Goal: Check status: Check status

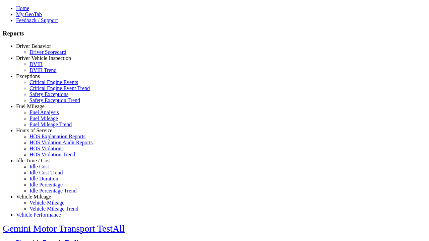
click at [39, 164] on link "Idle Time / Cost" at bounding box center [33, 161] width 35 height 6
click at [44, 188] on link "Idle Percentage Trend" at bounding box center [52, 191] width 47 height 6
select select "**"
type input "*********"
